Goal: Check status

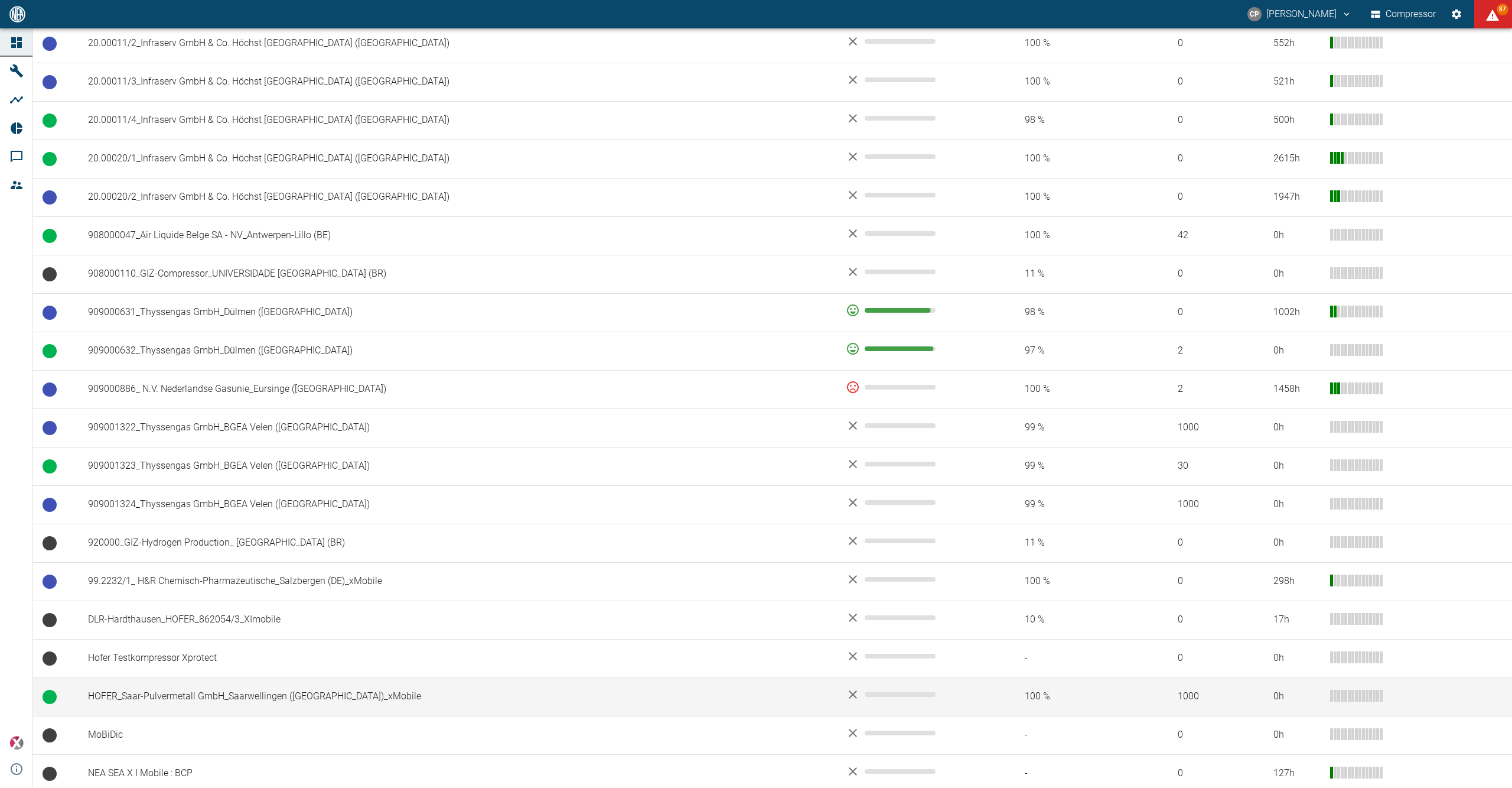
scroll to position [817, 0]
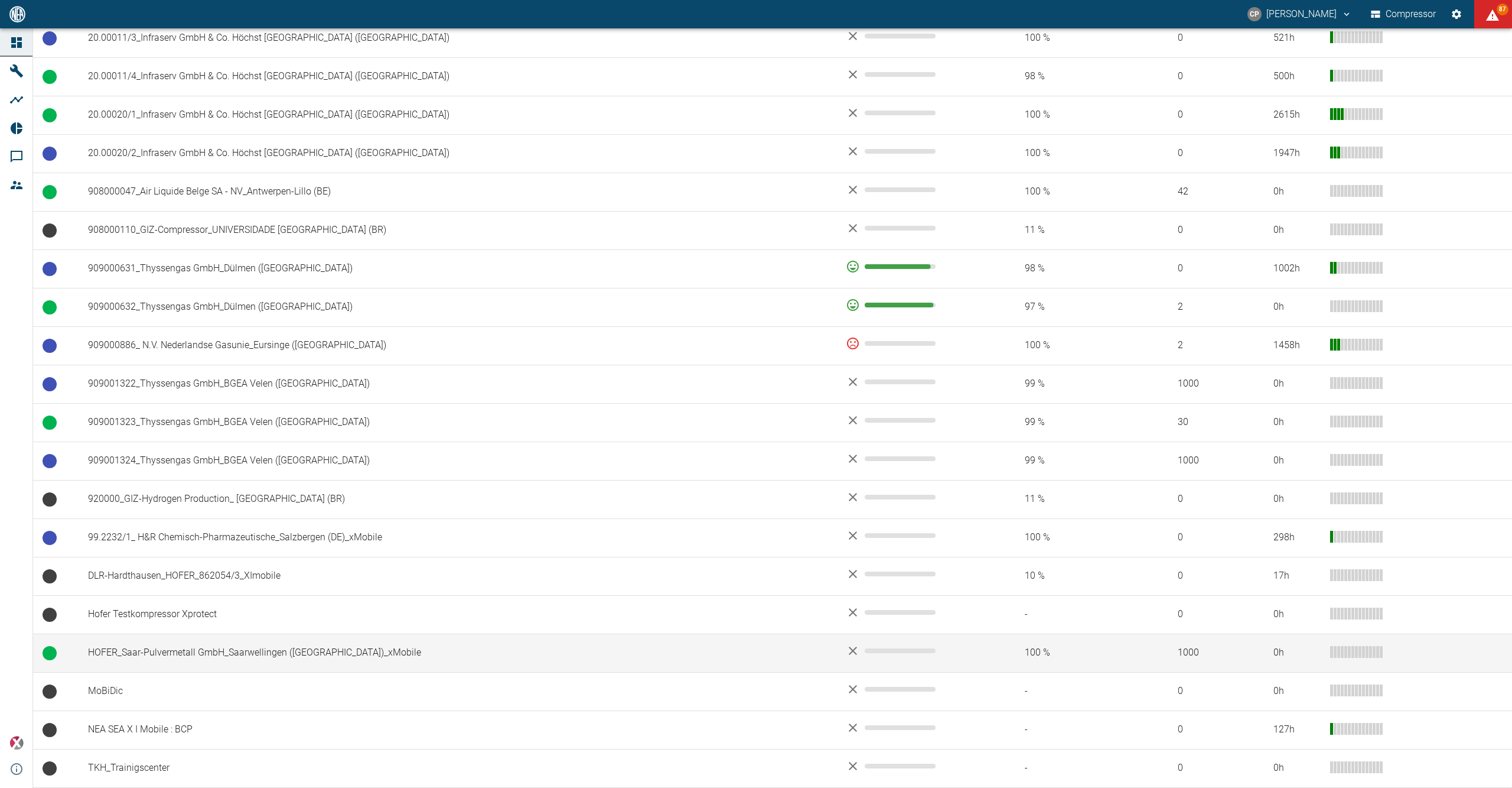
click at [152, 662] on td "HOFER_Saar-Pulvermetall GmbH_Saarwellingen ([GEOGRAPHIC_DATA])_xMobile" at bounding box center [457, 652] width 758 height 38
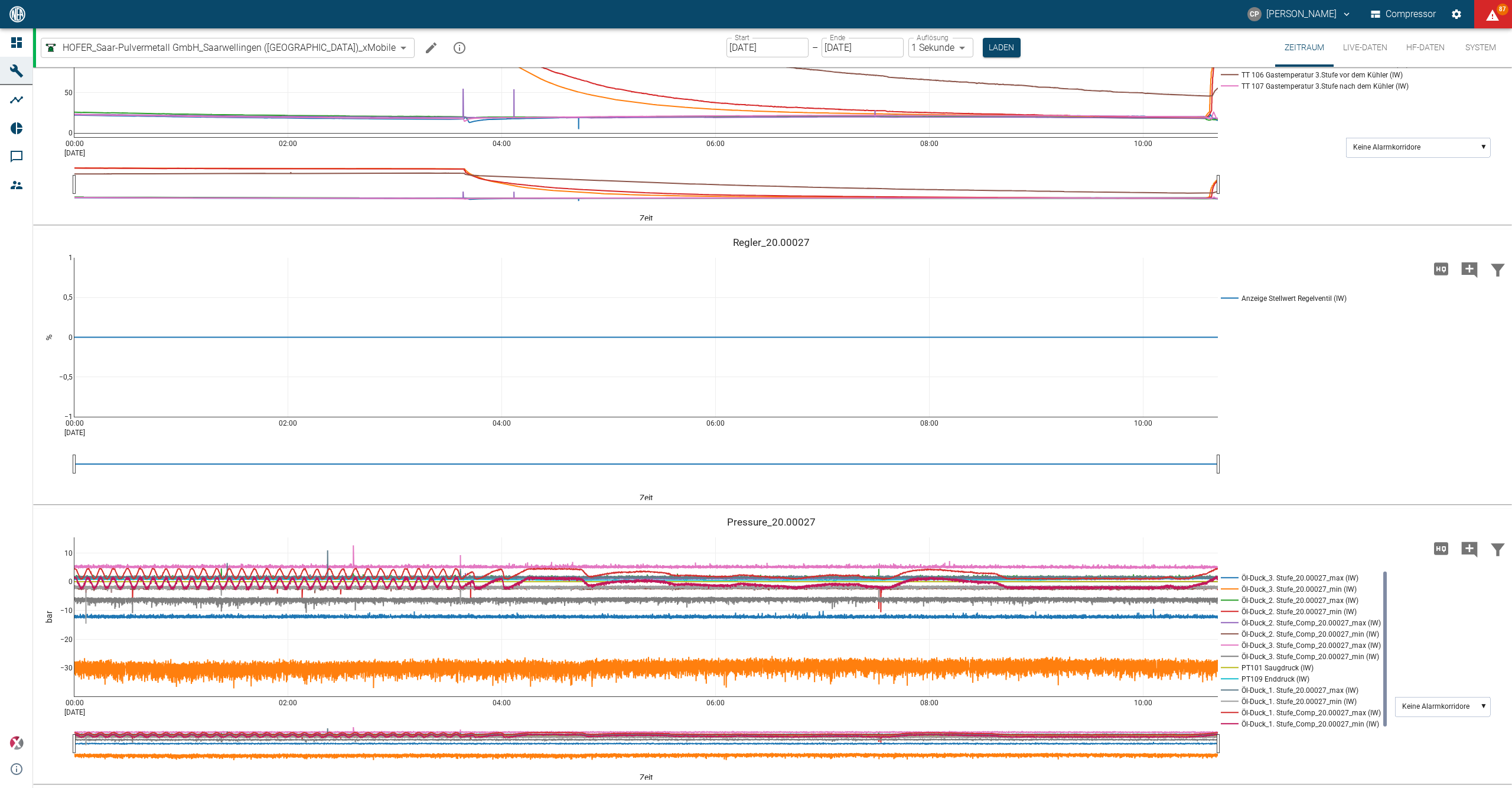
scroll to position [261, 0]
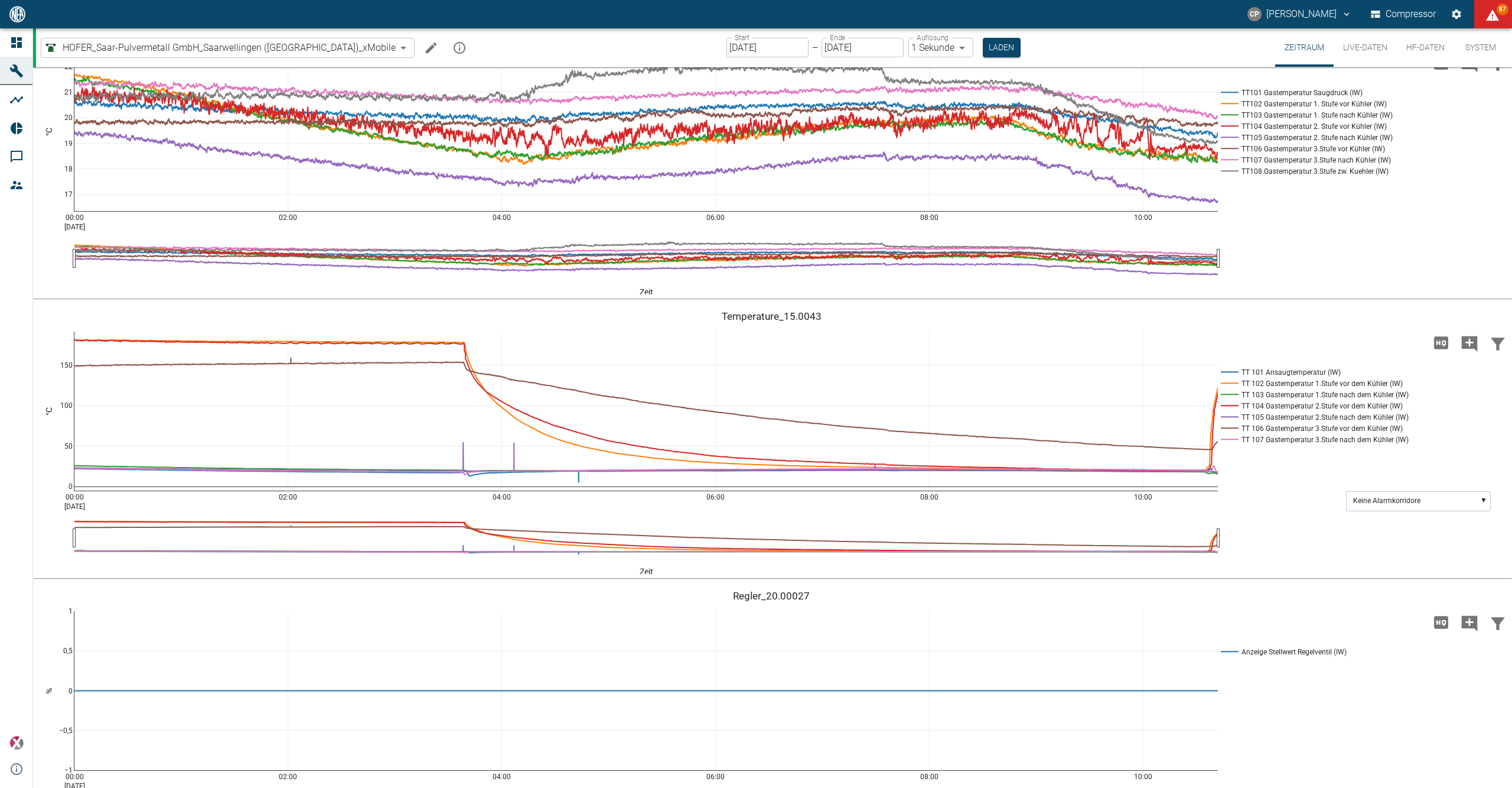
click at [12, 45] on icon at bounding box center [16, 43] width 11 height 11
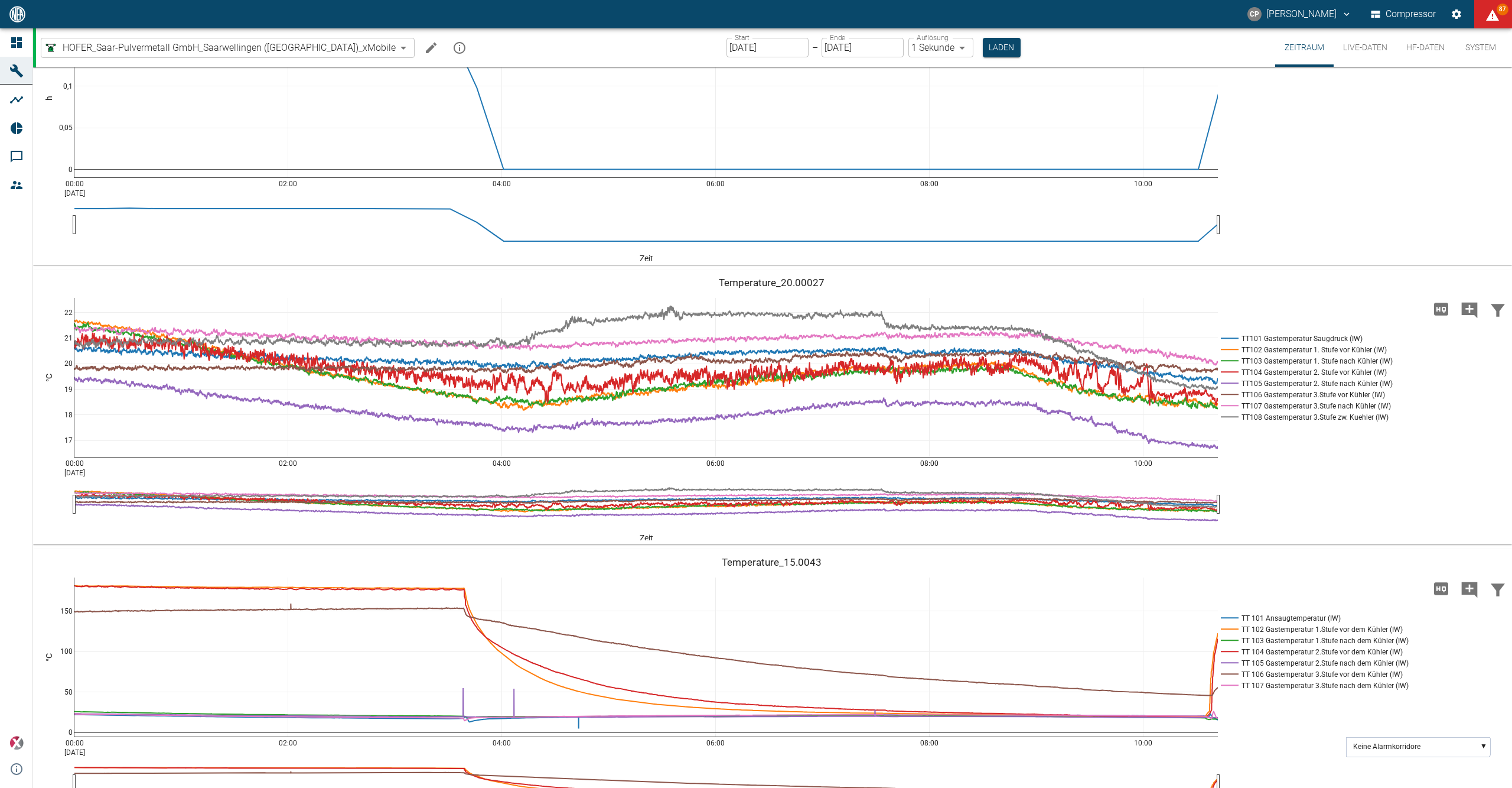
click at [13, 41] on icon at bounding box center [16, 43] width 11 height 11
